Goal: Transaction & Acquisition: Subscribe to service/newsletter

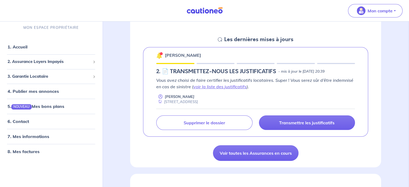
scroll to position [81, 0]
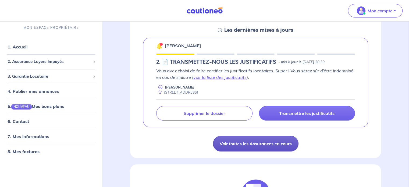
click at [273, 143] on link "Voir toutes les Assurances en cours" at bounding box center [256, 144] width 86 height 16
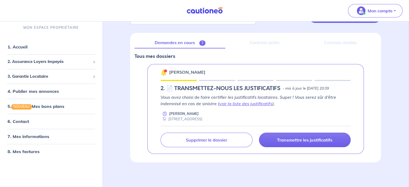
scroll to position [55, 0]
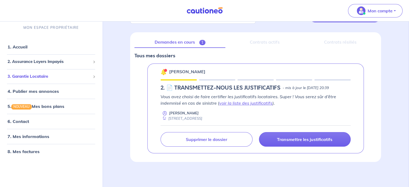
click at [41, 76] on span "3. Garantie Locataire" at bounding box center [49, 76] width 83 height 6
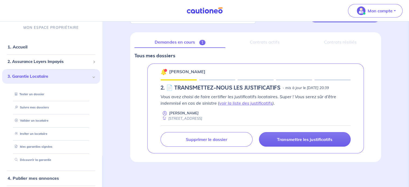
click at [41, 76] on span "3. Garantie Locataire" at bounding box center [49, 76] width 83 height 6
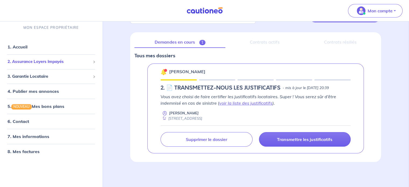
click at [44, 62] on span "2. Assurance Loyers Impayés" at bounding box center [49, 62] width 83 height 6
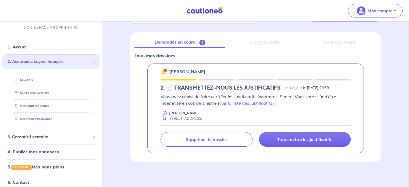
click at [32, 79] on link "Souscrire" at bounding box center [23, 80] width 21 height 4
click at [264, 103] on link "voir la liste des justificatifs" at bounding box center [245, 102] width 53 height 5
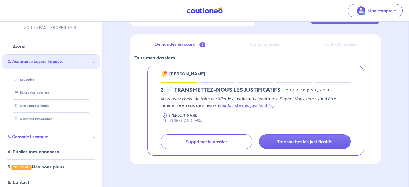
scroll to position [0, 0]
